Goal: Find specific page/section: Find specific page/section

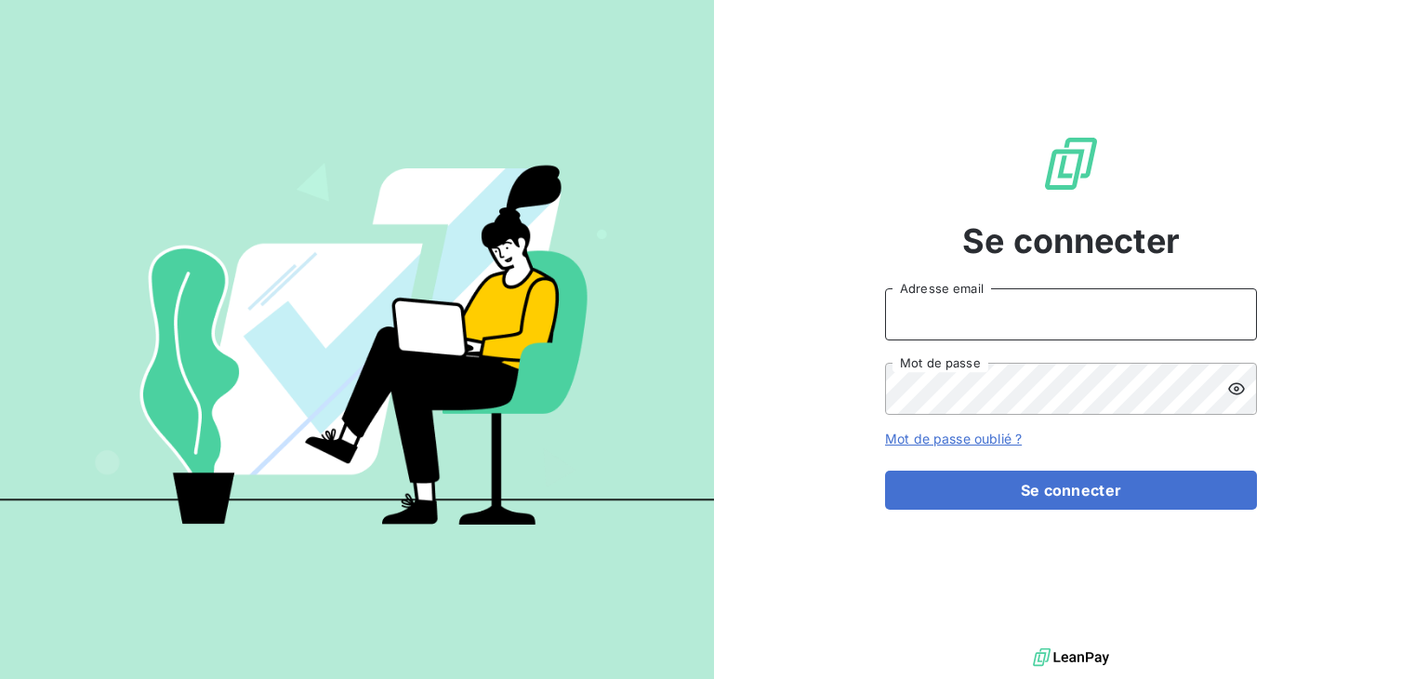
click at [951, 311] on input "Adresse email" at bounding box center [1071, 314] width 372 height 52
type input "[EMAIL_ADDRESS][DOMAIN_NAME]"
click at [885, 470] on button "Se connecter" at bounding box center [1071, 489] width 372 height 39
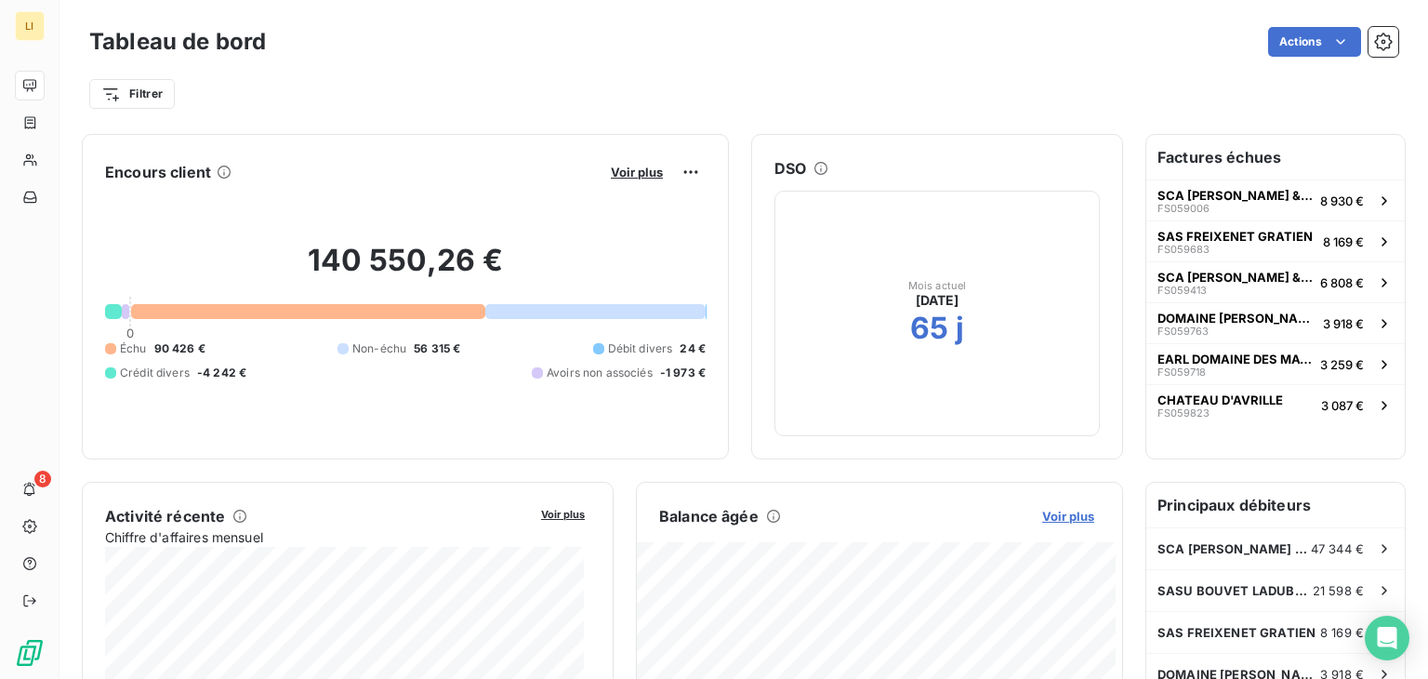
click at [1062, 521] on span "Voir plus" at bounding box center [1068, 515] width 52 height 15
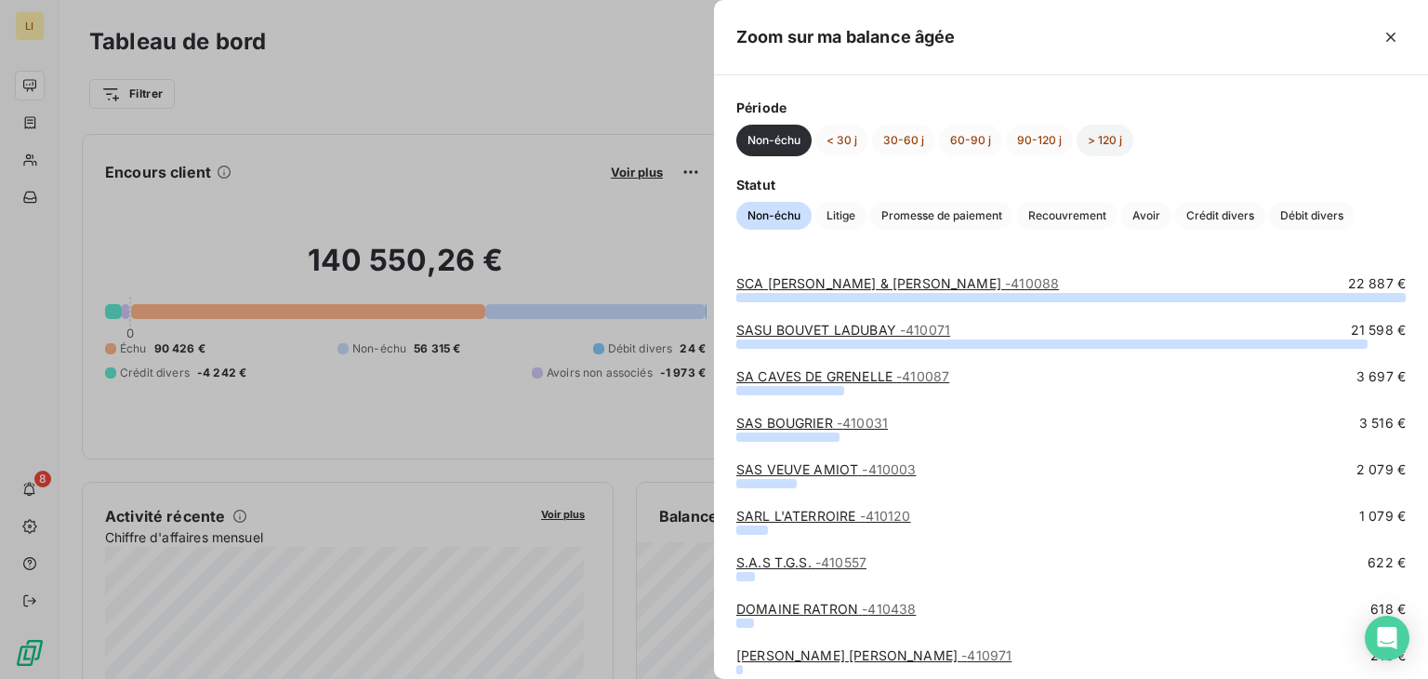
click at [1088, 139] on button "> 120 j" at bounding box center [1104, 141] width 57 height 32
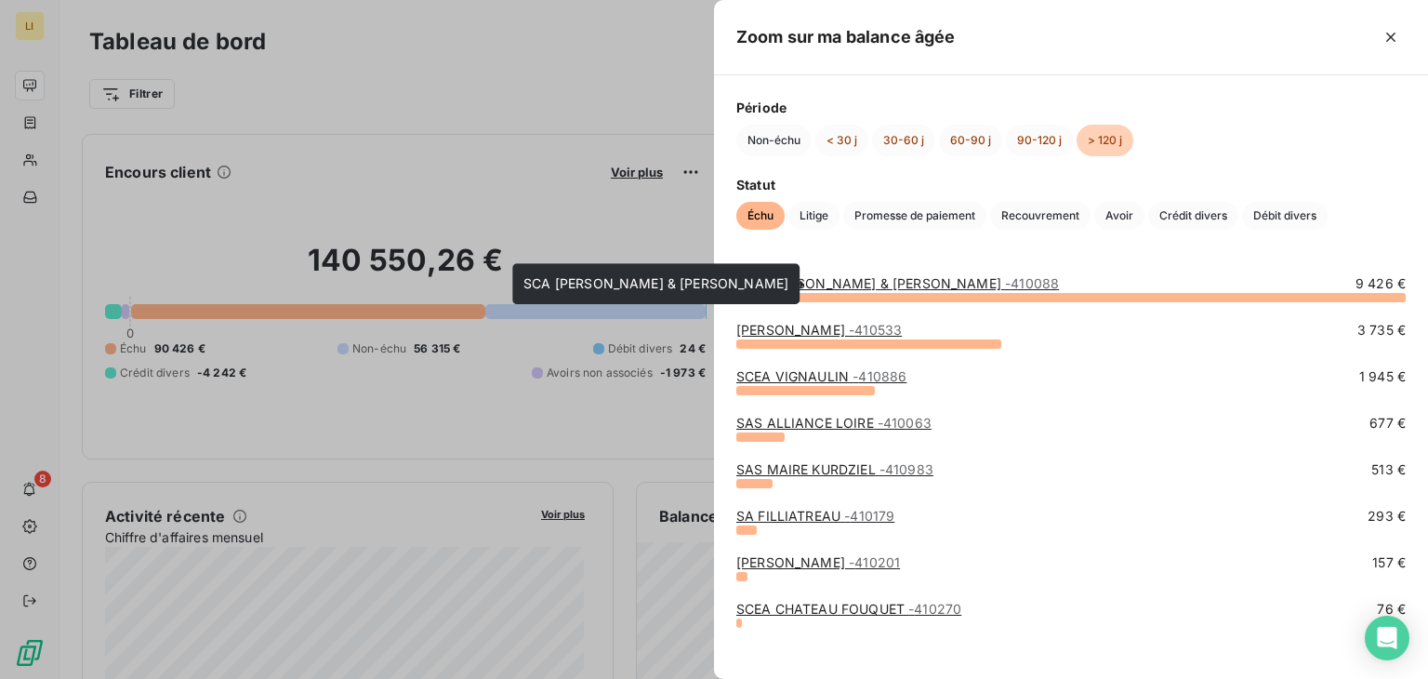
click at [897, 277] on link "SCA [PERSON_NAME] & [PERSON_NAME] - 410088" at bounding box center [897, 283] width 323 height 16
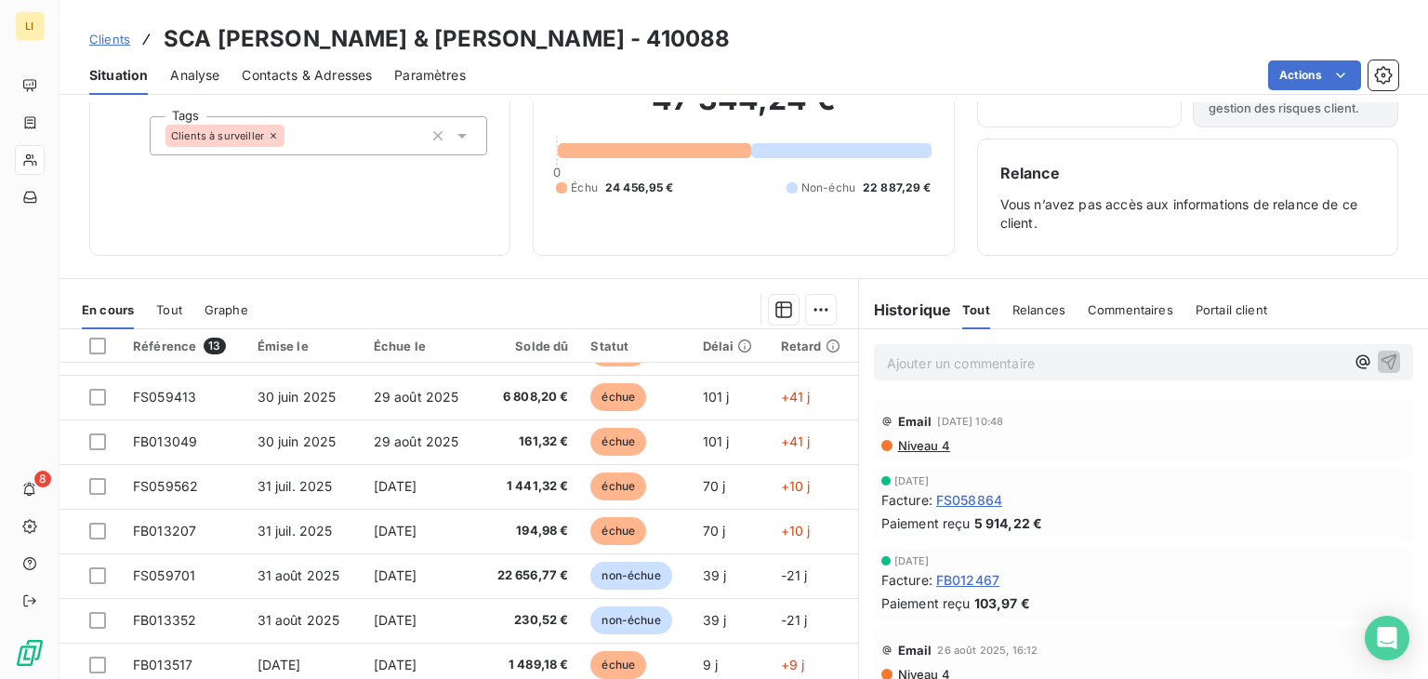
scroll to position [178, 0]
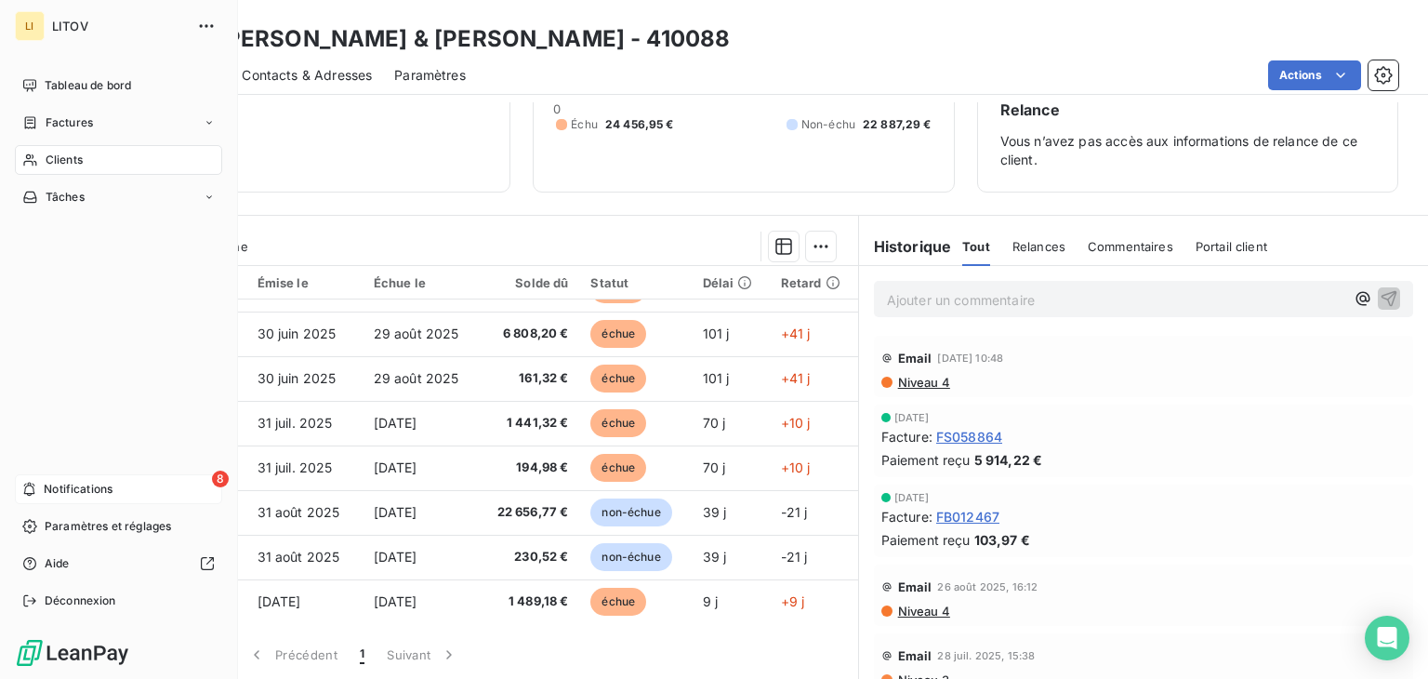
click at [64, 479] on div "8 Notifications" at bounding box center [118, 489] width 207 height 30
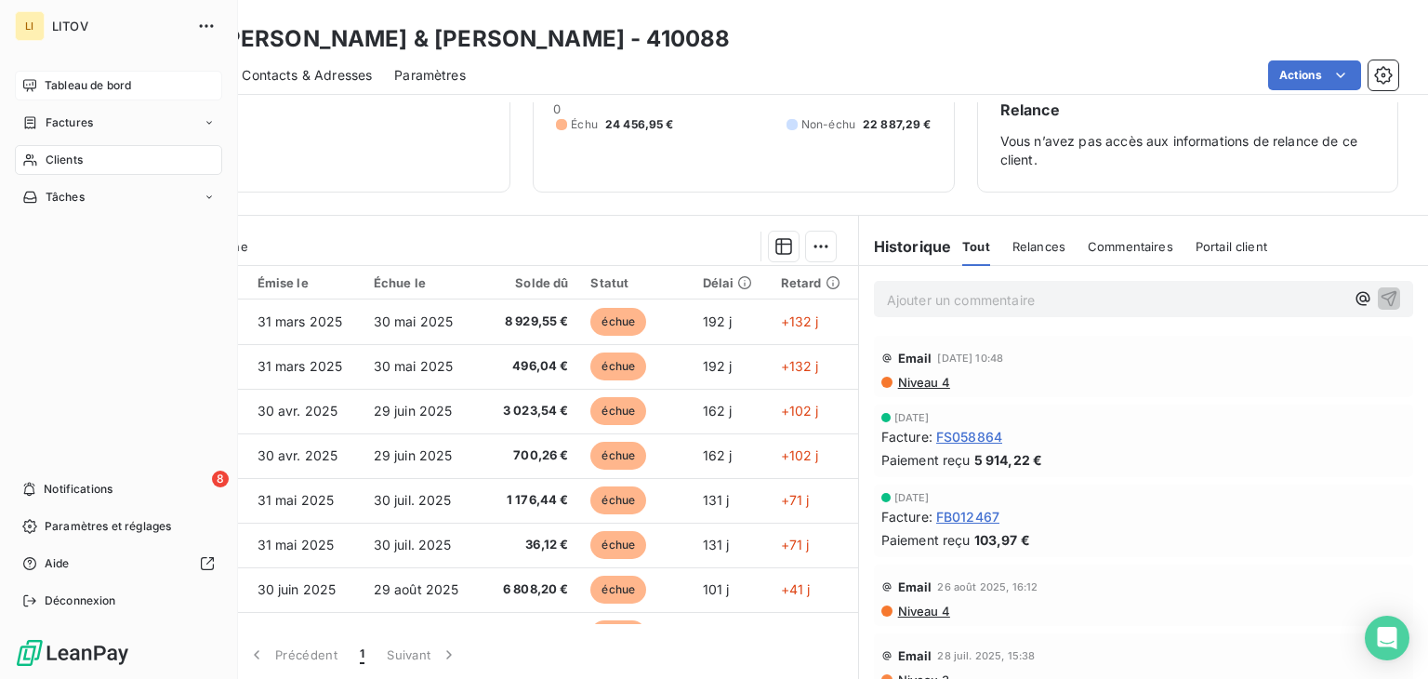
click at [90, 79] on span "Tableau de bord" at bounding box center [88, 85] width 86 height 17
